Goal: Task Accomplishment & Management: Complete application form

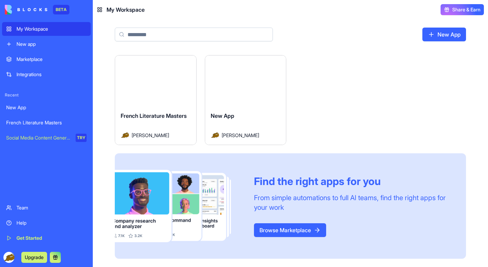
click at [32, 43] on div "New app" at bounding box center [52, 44] width 70 height 7
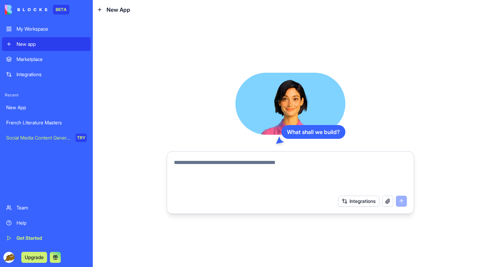
click at [361, 200] on button "Integrations" at bounding box center [359, 200] width 41 height 11
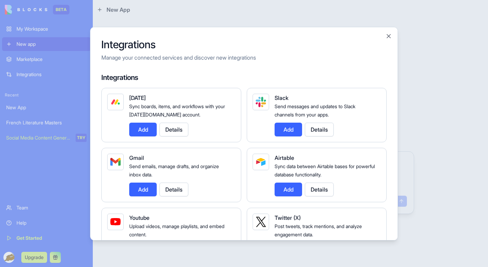
click at [436, 128] on div at bounding box center [244, 133] width 488 height 267
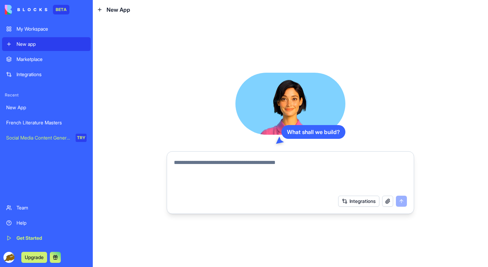
click at [176, 160] on textarea at bounding box center [290, 174] width 233 height 33
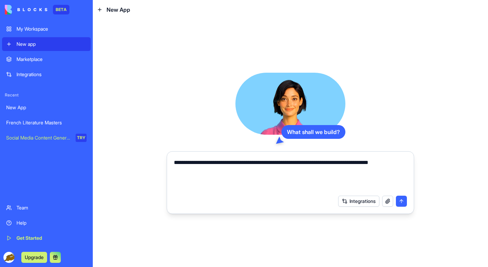
paste textarea "**********"
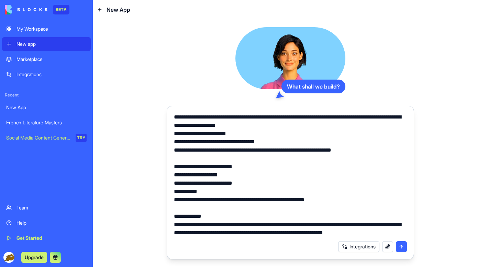
scroll to position [958, 0]
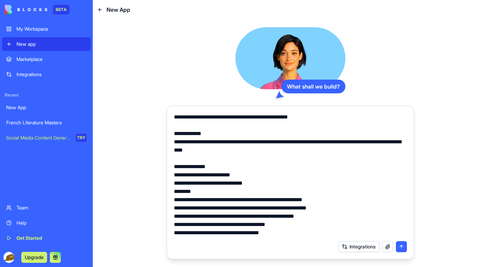
type textarea "**********"
click at [399, 244] on button "submit" at bounding box center [401, 246] width 11 height 11
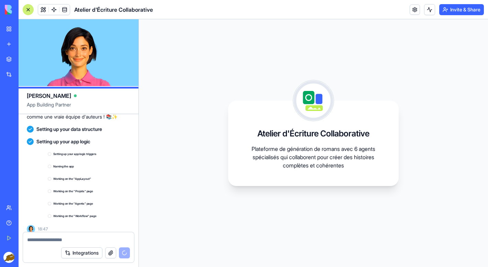
scroll to position [1002, 0]
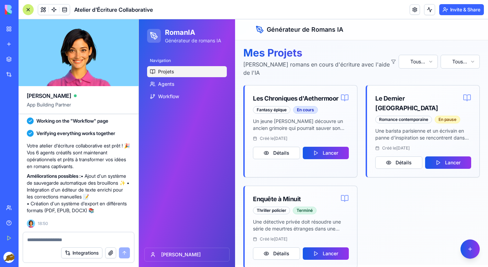
scroll to position [1099, 0]
click at [171, 81] on span "Agents" at bounding box center [166, 83] width 16 height 7
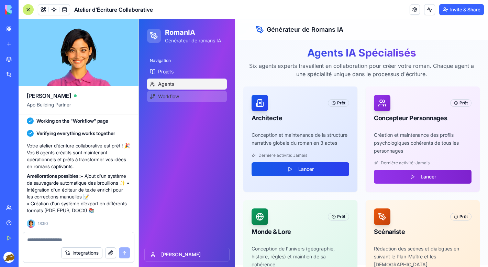
click at [175, 98] on span "Workflow" at bounding box center [168, 96] width 21 height 7
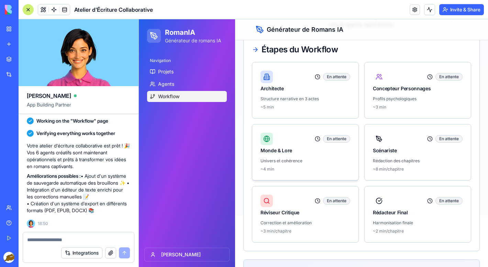
scroll to position [52, 0]
click at [334, 76] on div "En attente" at bounding box center [336, 76] width 27 height 8
click at [323, 101] on div "Structure narrative en 3 actes ~5 min" at bounding box center [306, 106] width 106 height 22
click at [168, 77] on ul "Projets Agents Workflow" at bounding box center [187, 84] width 80 height 36
click at [168, 72] on span "Projets" at bounding box center [165, 71] width 15 height 7
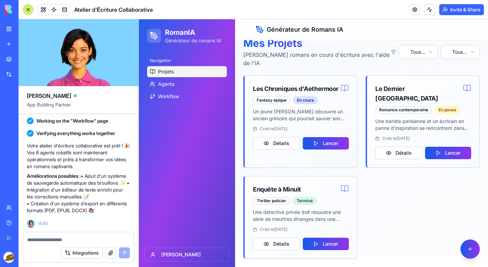
scroll to position [2, 0]
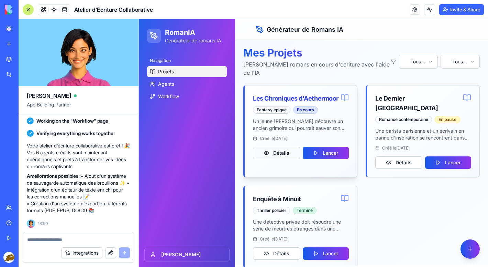
click at [280, 156] on button "Détails" at bounding box center [276, 153] width 47 height 12
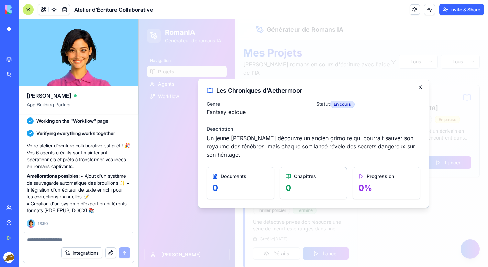
click at [419, 90] on icon "button" at bounding box center [421, 87] width 6 height 6
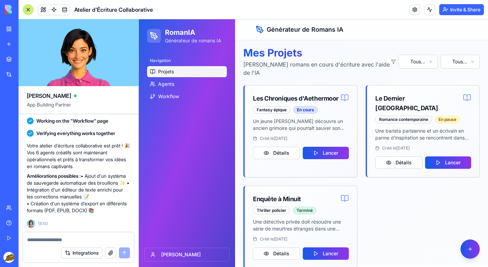
click at [82, 253] on button "Integrations" at bounding box center [81, 252] width 41 height 11
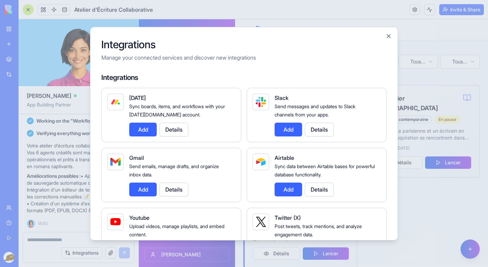
scroll to position [0, 0]
click at [386, 37] on button "Close" at bounding box center [389, 36] width 7 height 7
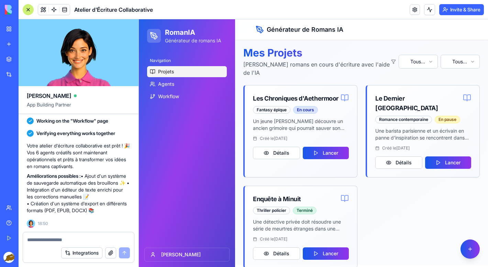
click at [42, 238] on textarea at bounding box center [78, 239] width 103 height 7
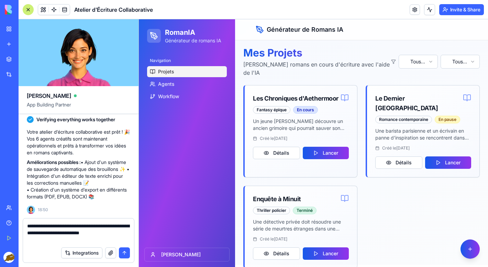
type textarea "**********"
click at [126, 251] on button "submit" at bounding box center [124, 252] width 11 height 11
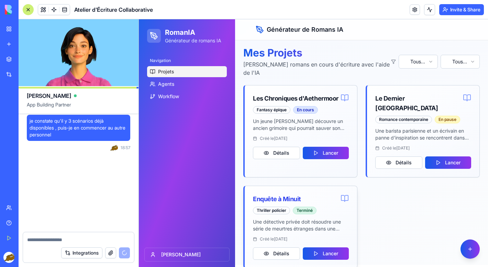
scroll to position [1272, 0]
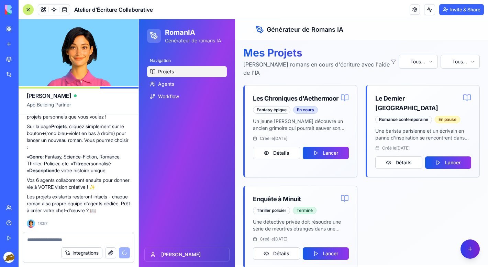
click at [474, 251] on button "button" at bounding box center [470, 248] width 19 height 19
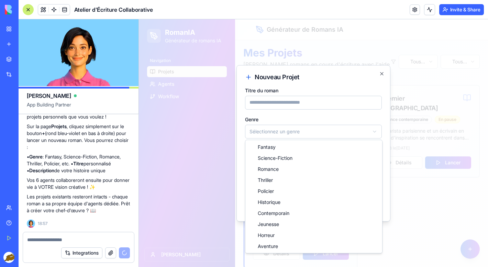
click at [311, 131] on body "RomanIA Générateur de romans IA Navigation Projets Agents Workflow [PERSON_NAME…" at bounding box center [314, 146] width 350 height 259
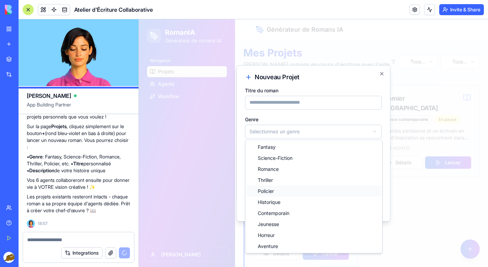
select select "********"
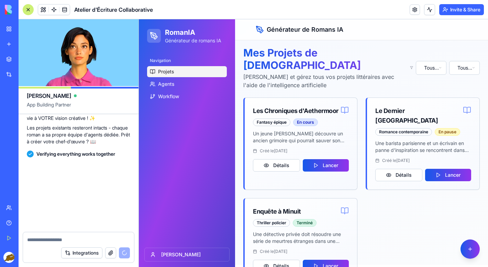
scroll to position [1348, 0]
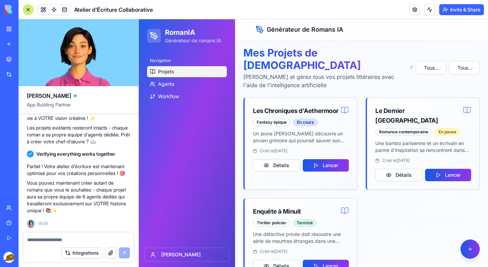
click at [457, 245] on div "Les Chroniques d'Aethermoor Fantasy épique En cours Un jeune [PERSON_NAME] déco…" at bounding box center [362, 188] width 237 height 183
click at [466, 248] on button "button" at bounding box center [470, 248] width 19 height 19
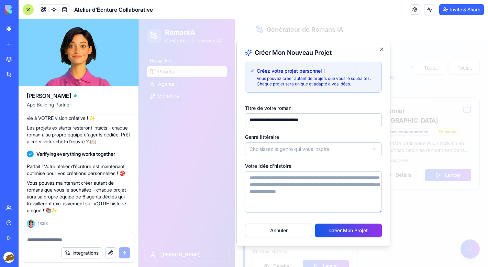
type input "**********"
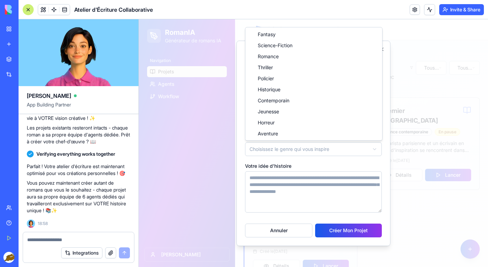
click at [262, 151] on body "RomanIA Générateur de romans IA Navigation Projets Agents Workflow [PERSON_NAME…" at bounding box center [314, 152] width 350 height 271
select select "********"
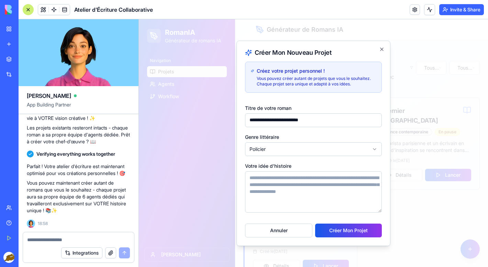
click at [363, 186] on textarea "Votre idée d'histoire" at bounding box center [313, 191] width 137 height 41
paste textarea "**********"
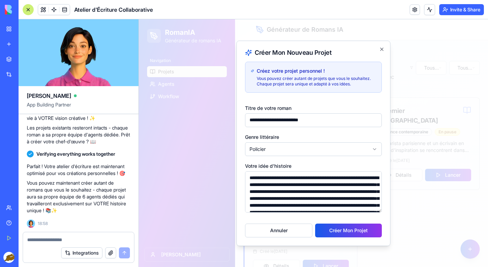
scroll to position [34, 0]
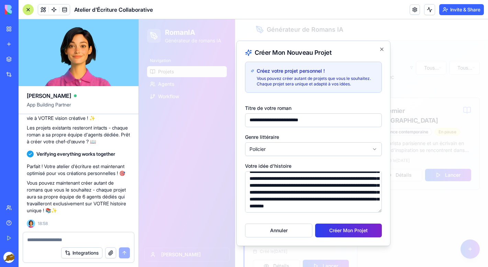
type textarea "**********"
click at [368, 233] on button "Créer Mon Projet" at bounding box center [348, 230] width 67 height 14
select select
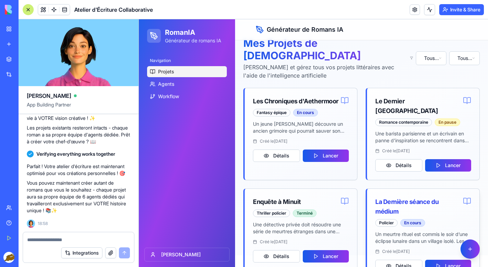
scroll to position [0, 0]
click at [438, 259] on button "Lancer" at bounding box center [449, 265] width 46 height 12
click at [402, 259] on button "Détails" at bounding box center [399, 265] width 47 height 12
